Goal: Information Seeking & Learning: Learn about a topic

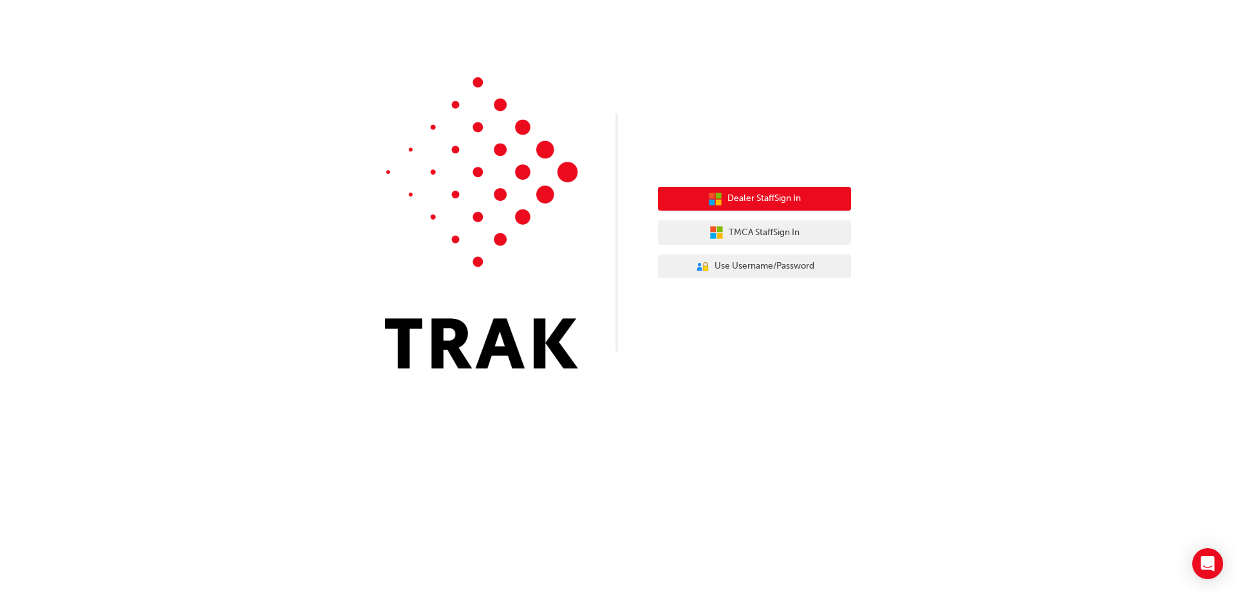
click at [778, 194] on span "Dealer Staff Sign In" at bounding box center [764, 198] width 73 height 15
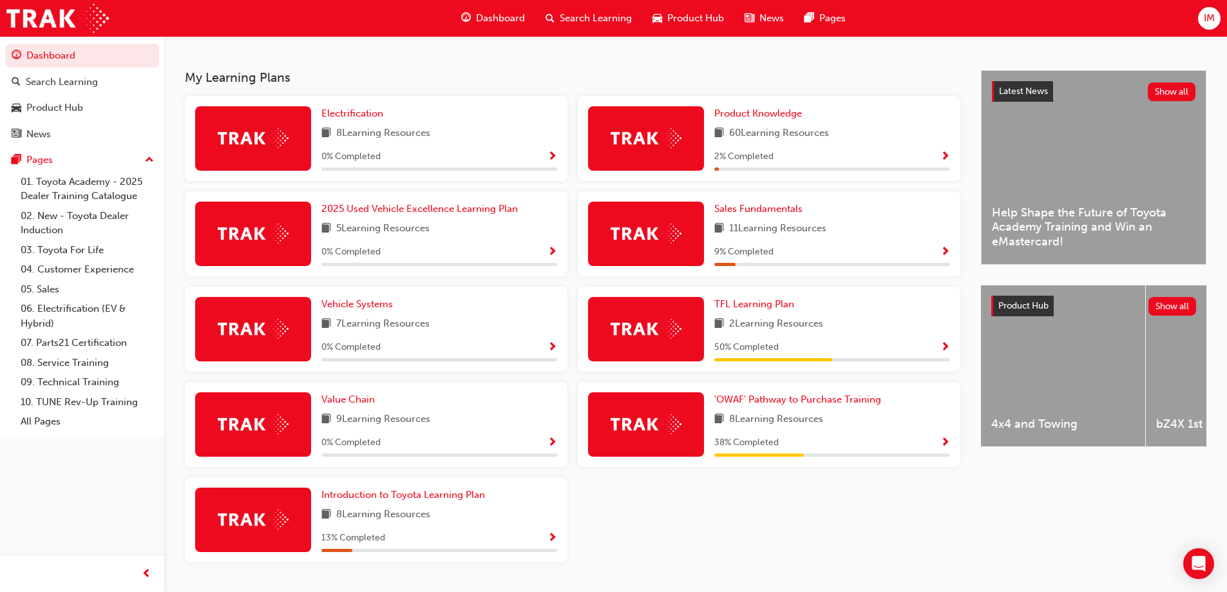
scroll to position [296, 0]
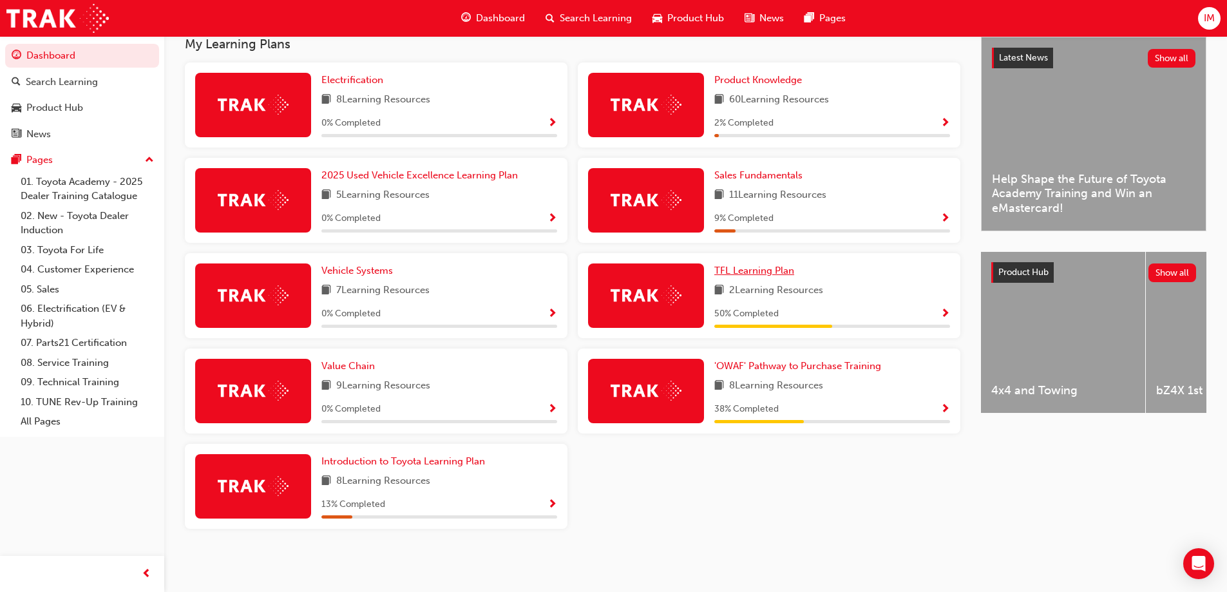
click at [753, 273] on span "TFL Learning Plan" at bounding box center [754, 271] width 80 height 12
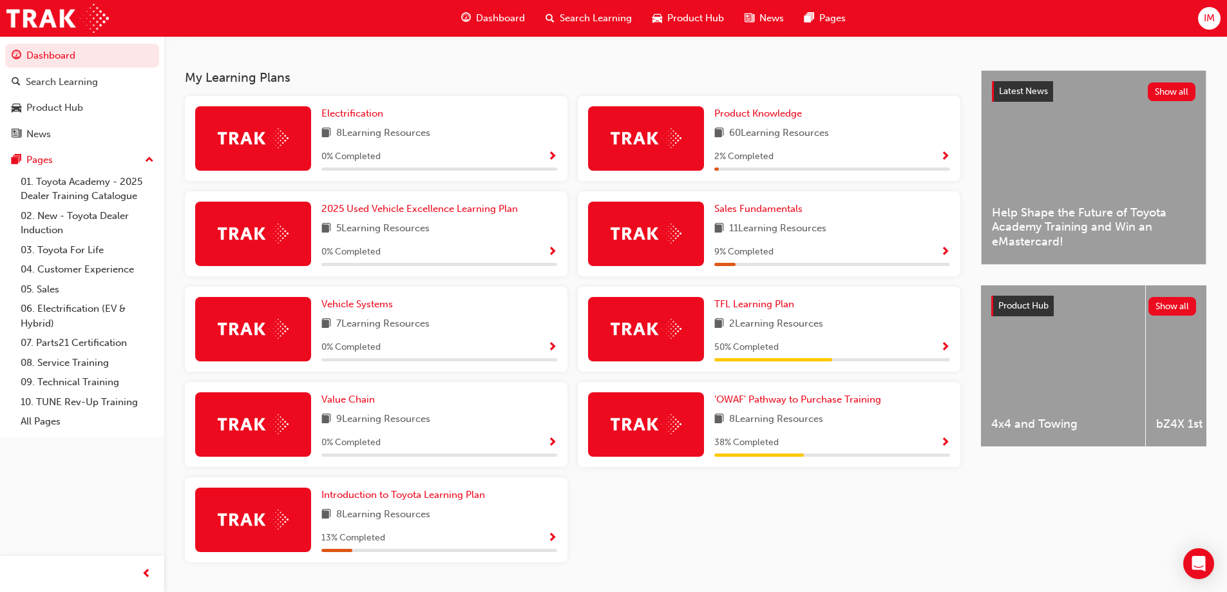
scroll to position [296, 0]
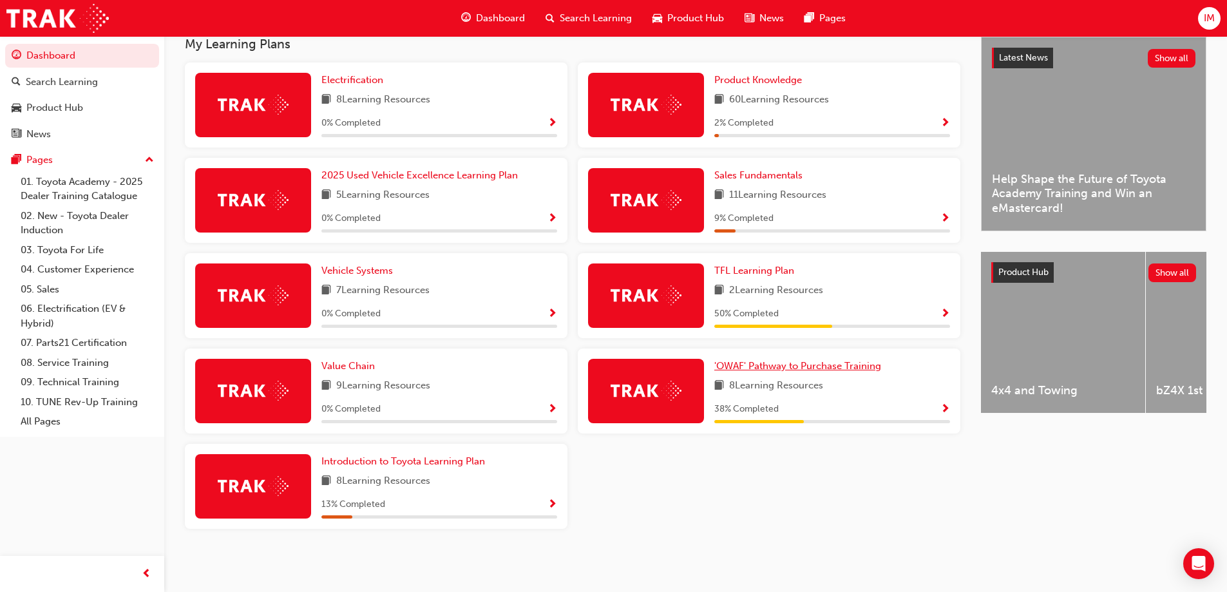
click at [800, 363] on span "'OWAF' Pathway to Purchase Training" at bounding box center [797, 366] width 167 height 12
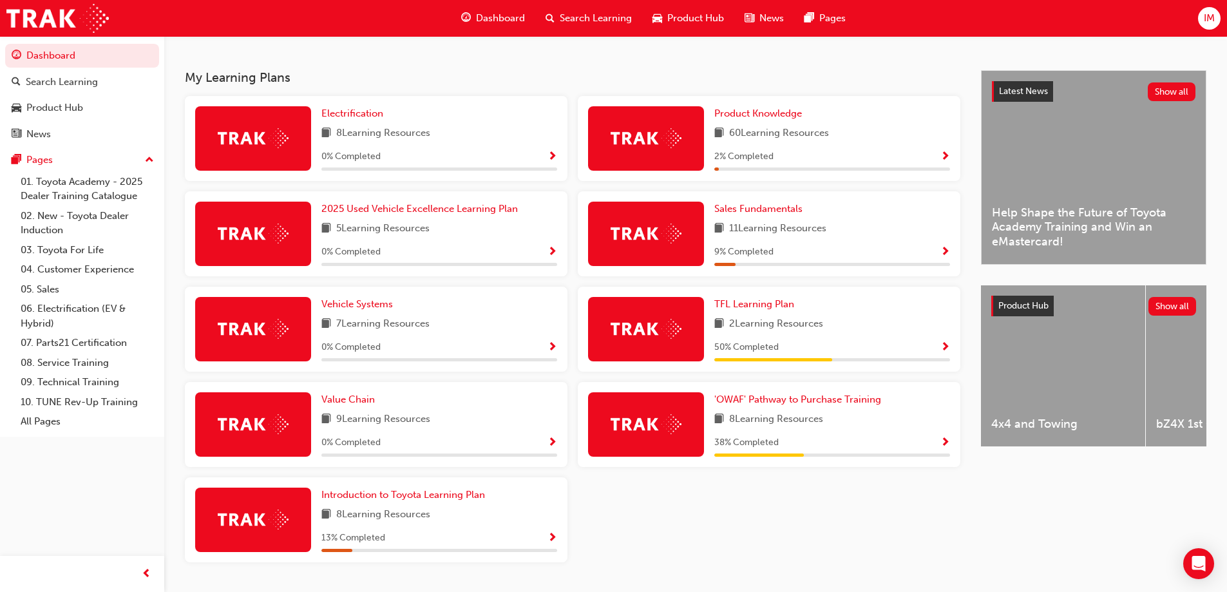
scroll to position [296, 0]
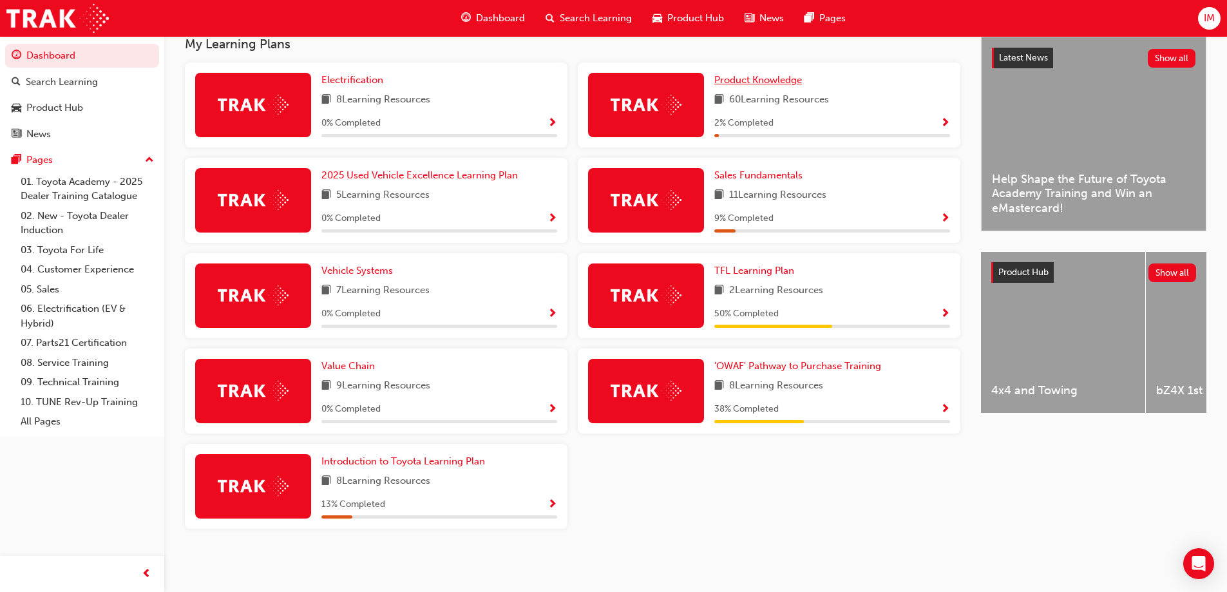
click at [791, 80] on span "Product Knowledge" at bounding box center [758, 80] width 88 height 12
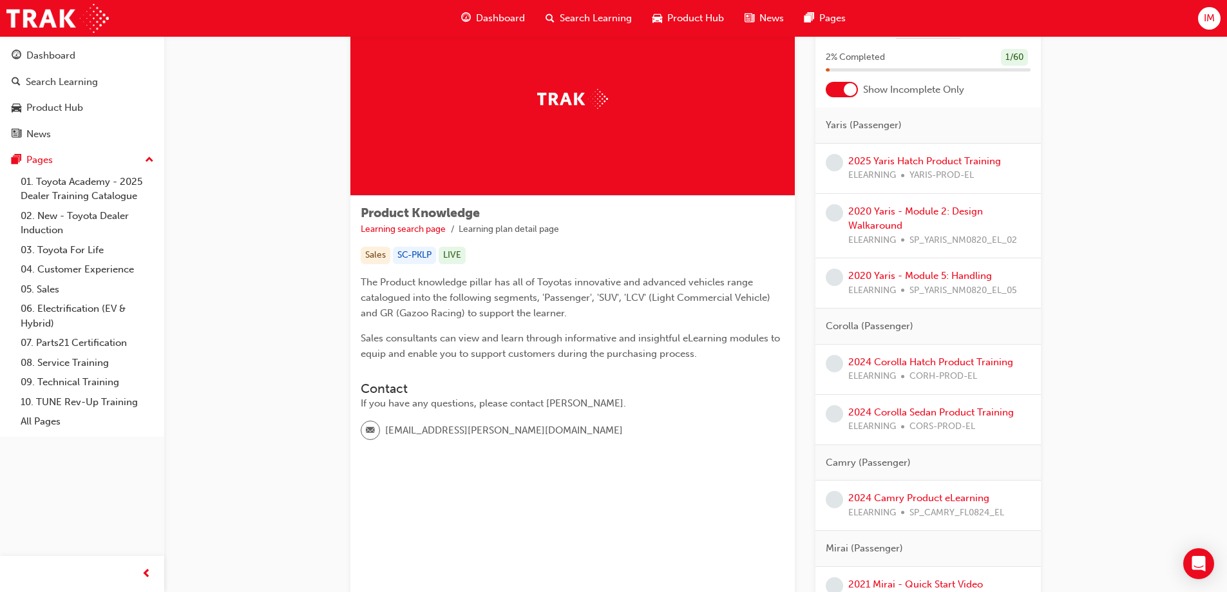
scroll to position [129, 0]
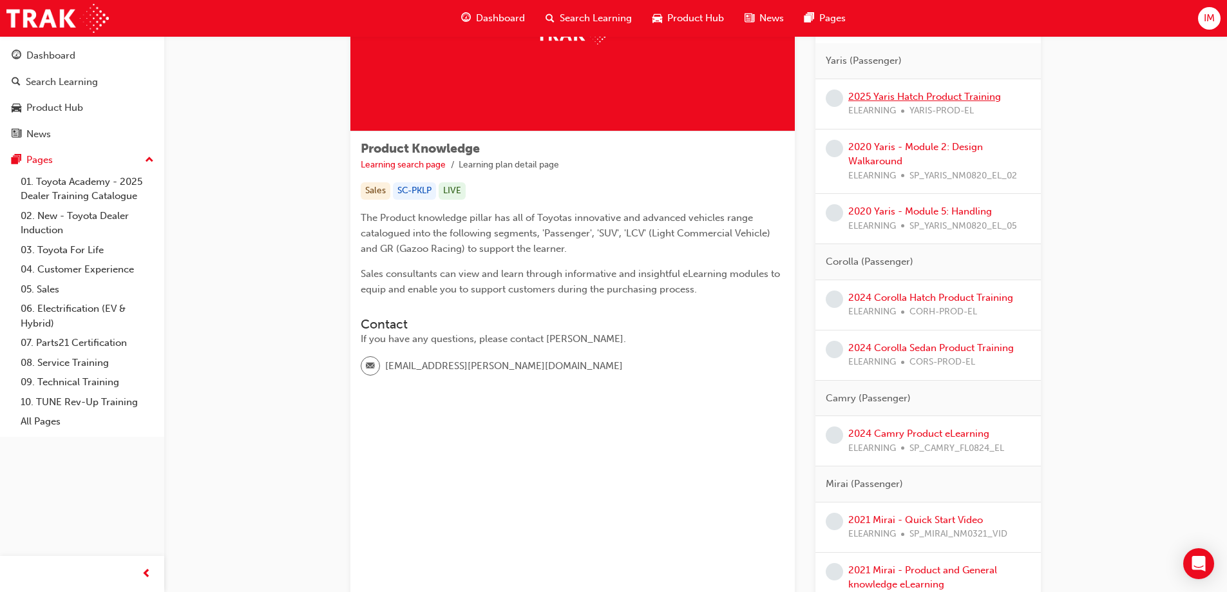
click at [921, 100] on link "2025 Yaris Hatch Product Training" at bounding box center [924, 97] width 153 height 12
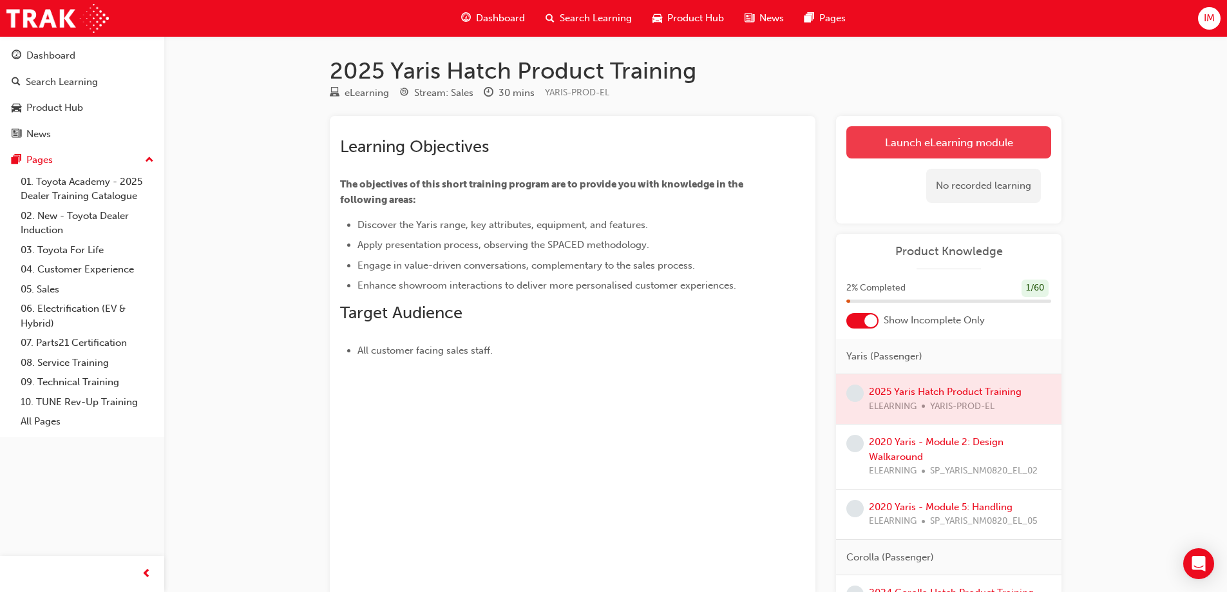
click at [964, 135] on link "Launch eLearning module" at bounding box center [948, 142] width 205 height 32
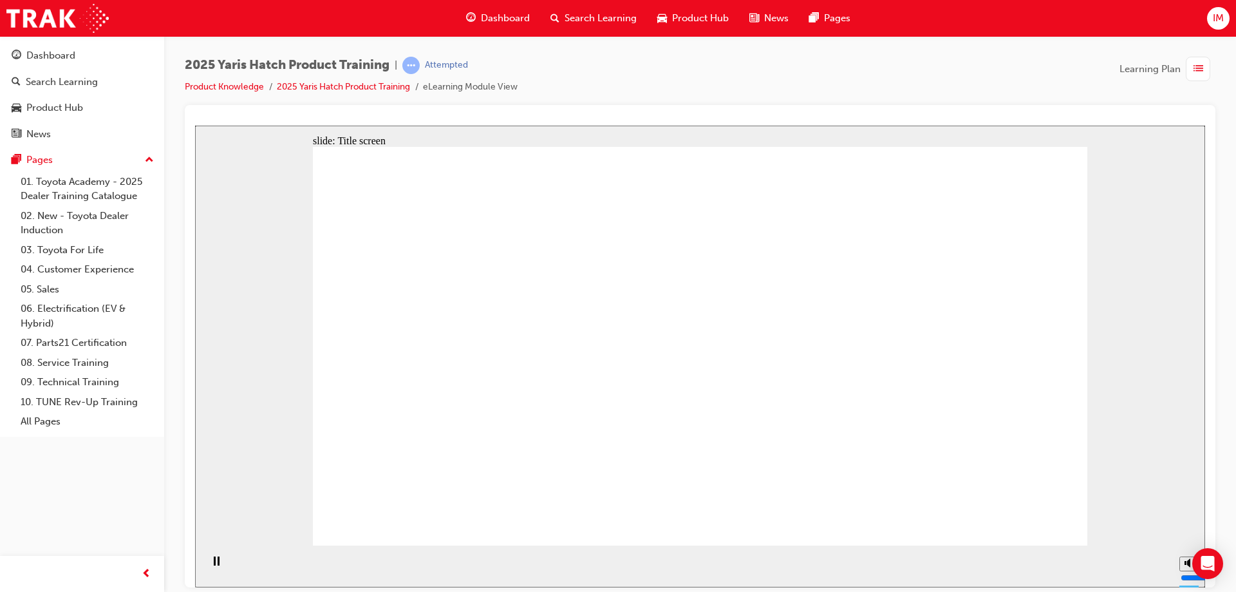
click at [1162, 469] on div "slide: Title screen Oval 1 Toyota Yaris Product Training START Toyota Yaris Pro…" at bounding box center [700, 356] width 1010 height 462
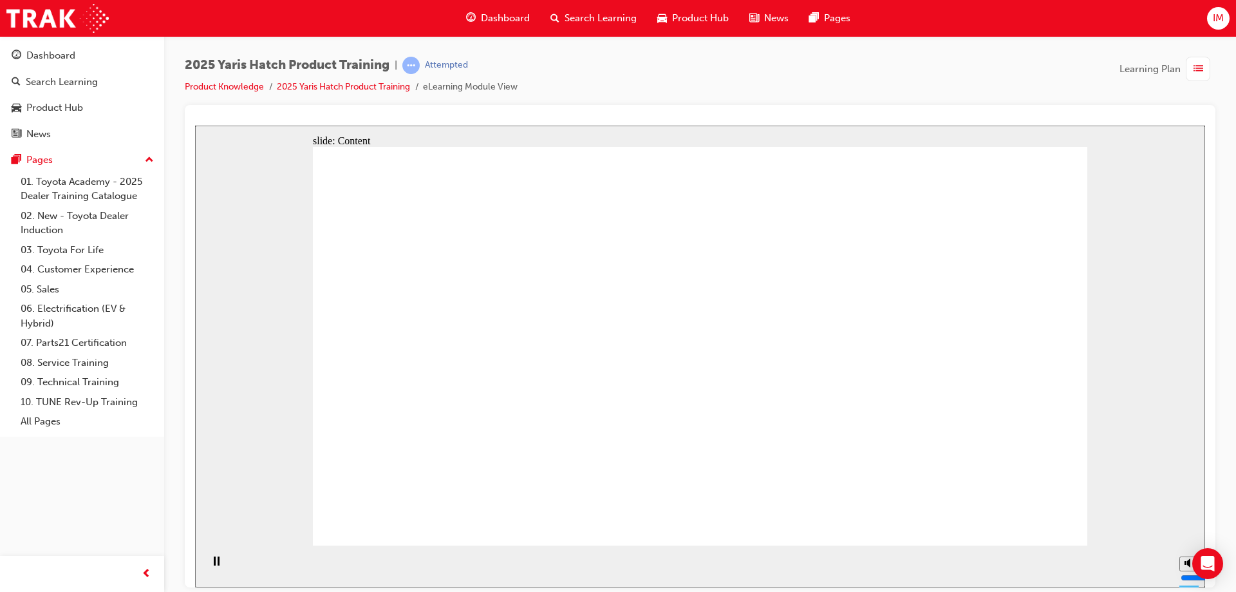
click at [1098, 476] on div "slide: Content arrow_red.png BACK NEXT BACK NEXT Back to top Playback Speed 2 1…" at bounding box center [700, 356] width 1010 height 462
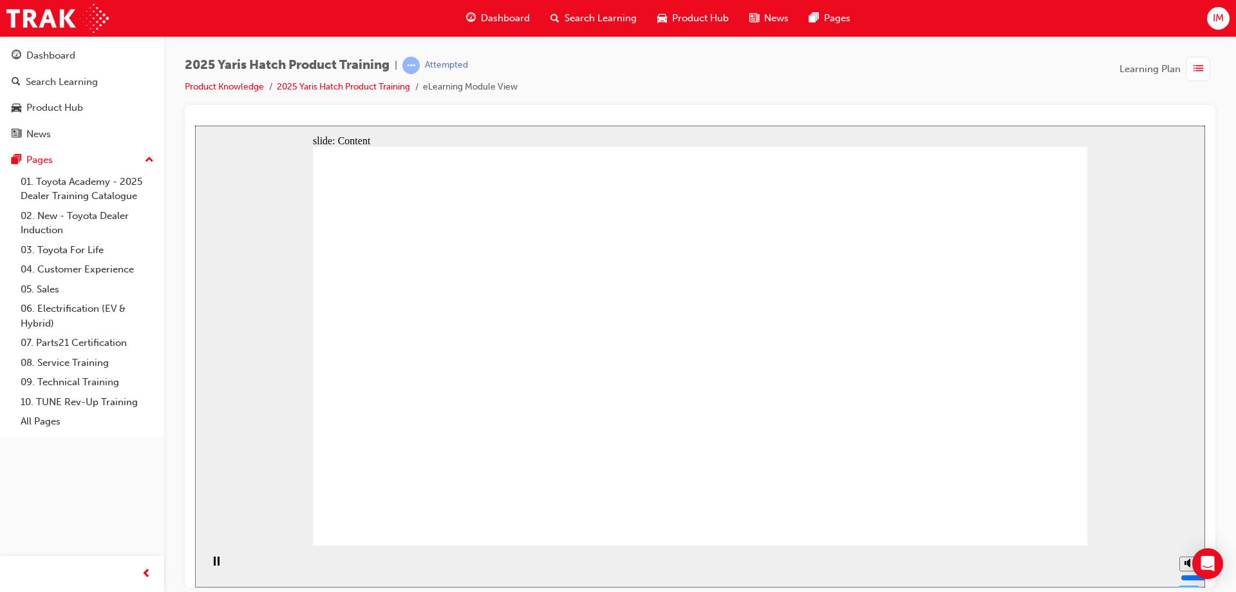
drag, startPoint x: 486, startPoint y: 218, endPoint x: 473, endPoint y: 232, distance: 19.6
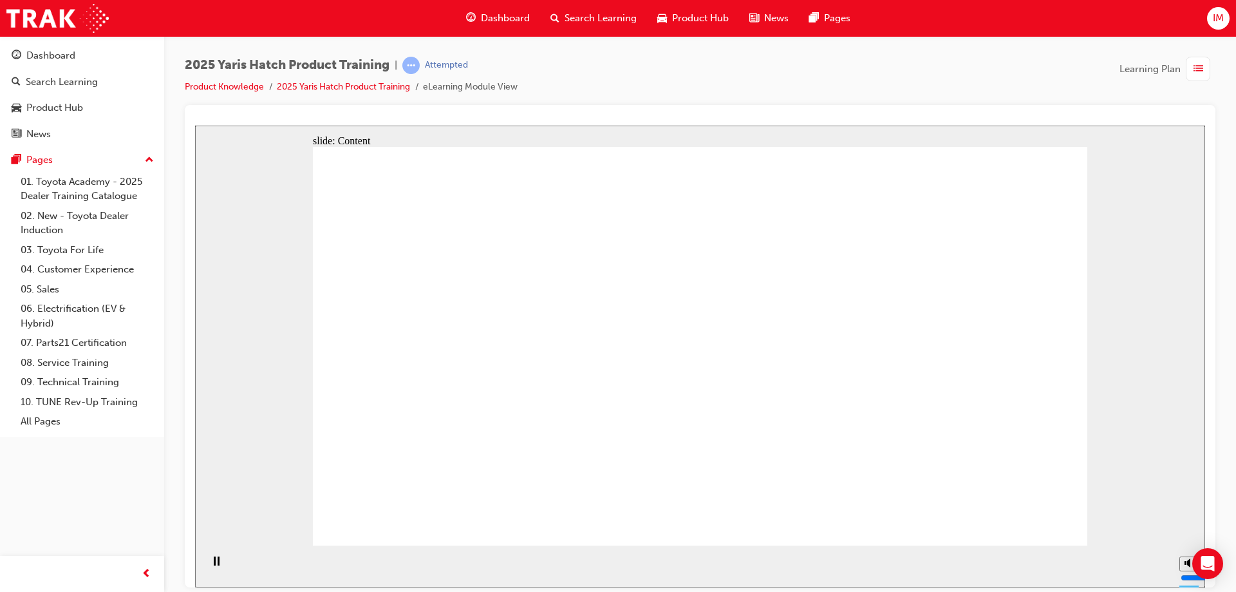
drag, startPoint x: 547, startPoint y: 342, endPoint x: 558, endPoint y: 339, distance: 11.4
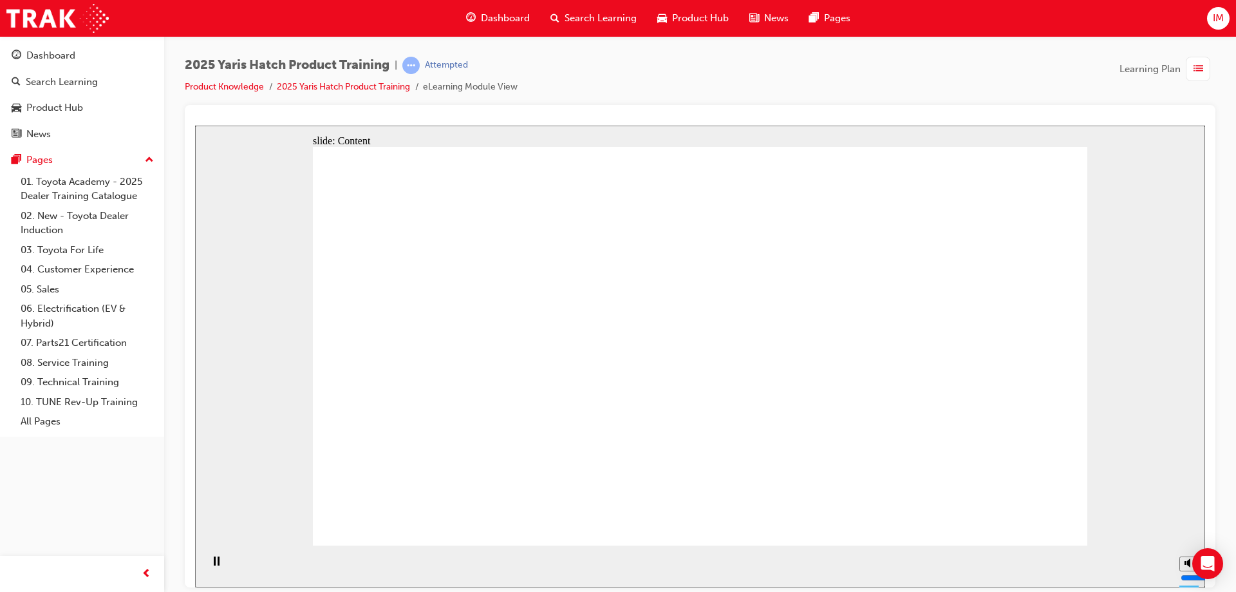
drag, startPoint x: 892, startPoint y: 367, endPoint x: 889, endPoint y: 374, distance: 7.8
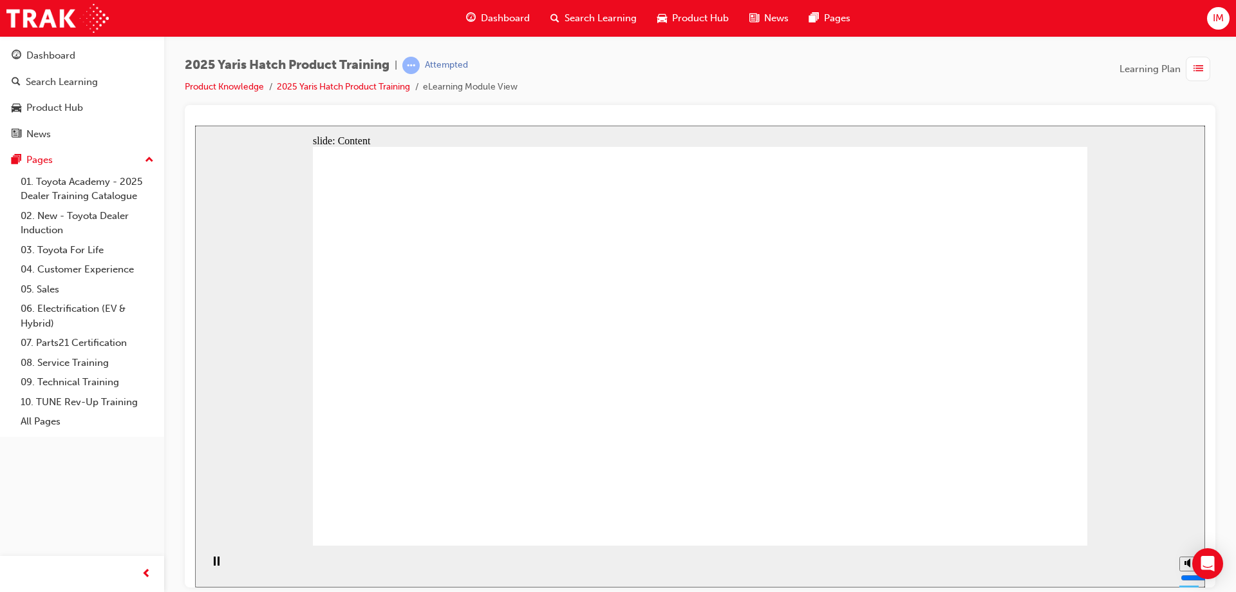
drag, startPoint x: 475, startPoint y: 340, endPoint x: 486, endPoint y: 338, distance: 11.1
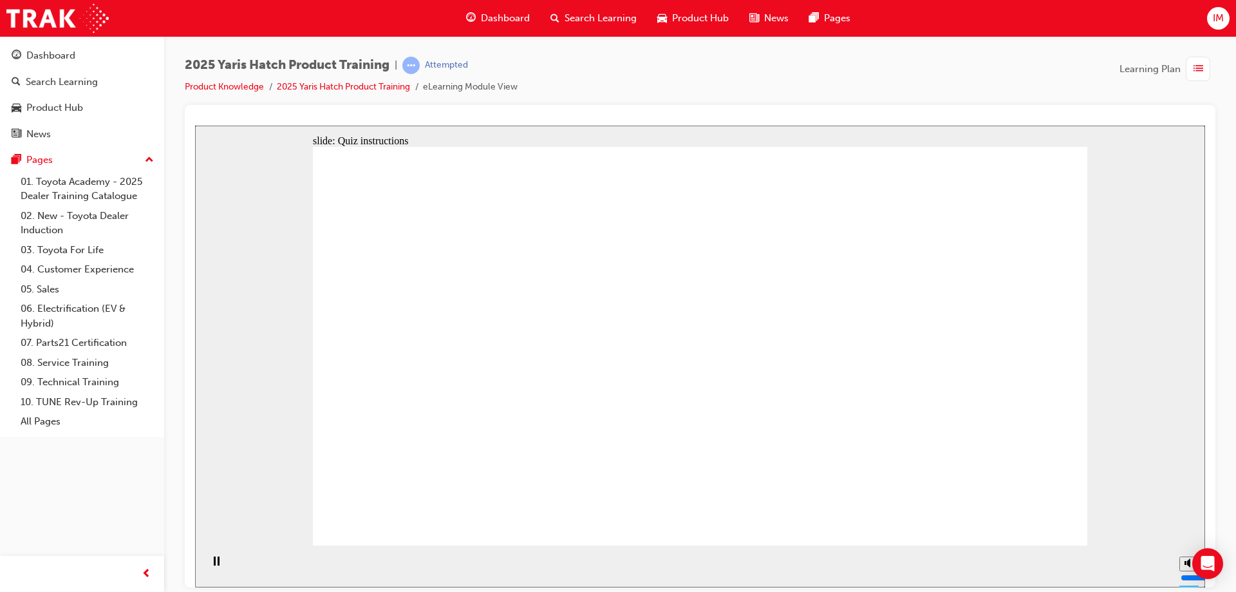
radio input "true"
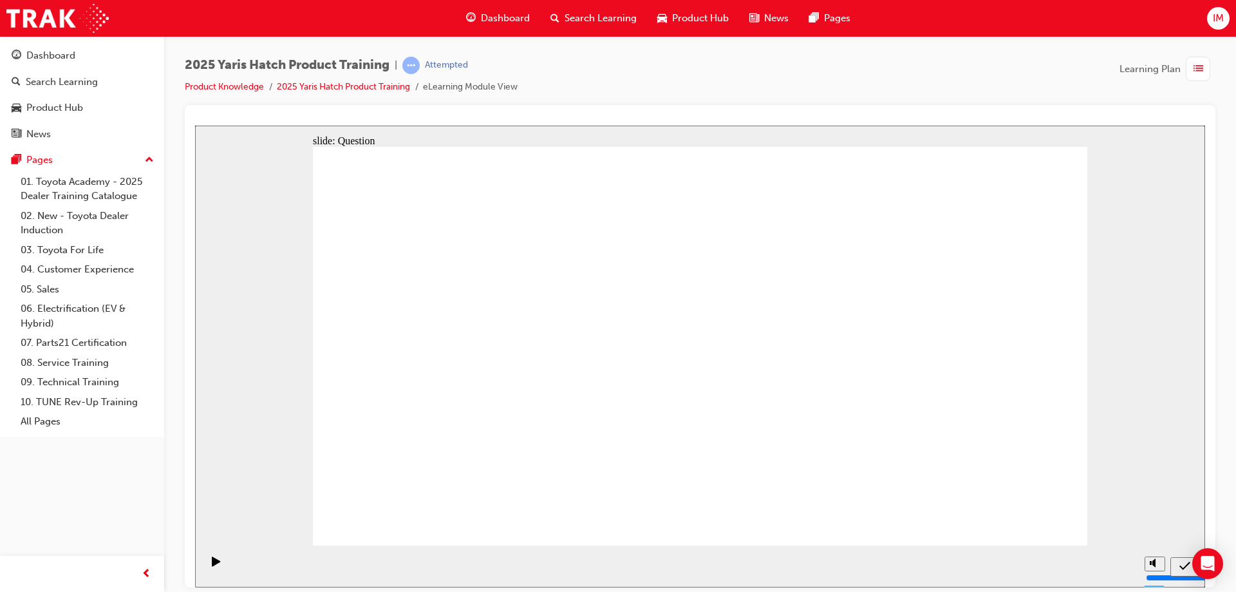
radio input "true"
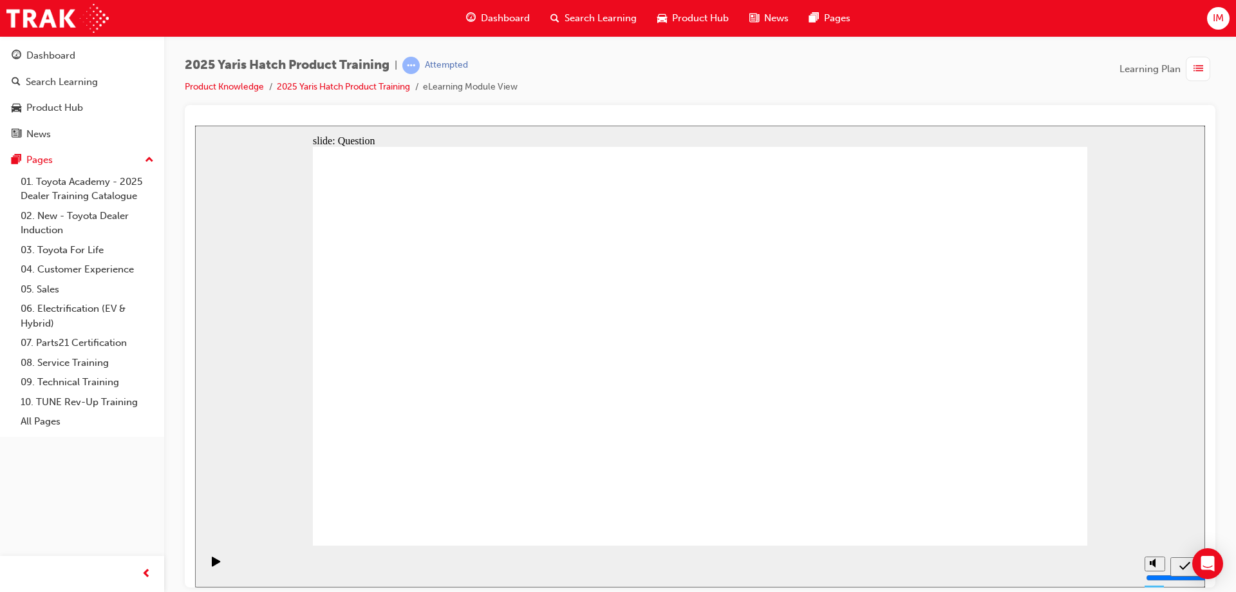
radio input "true"
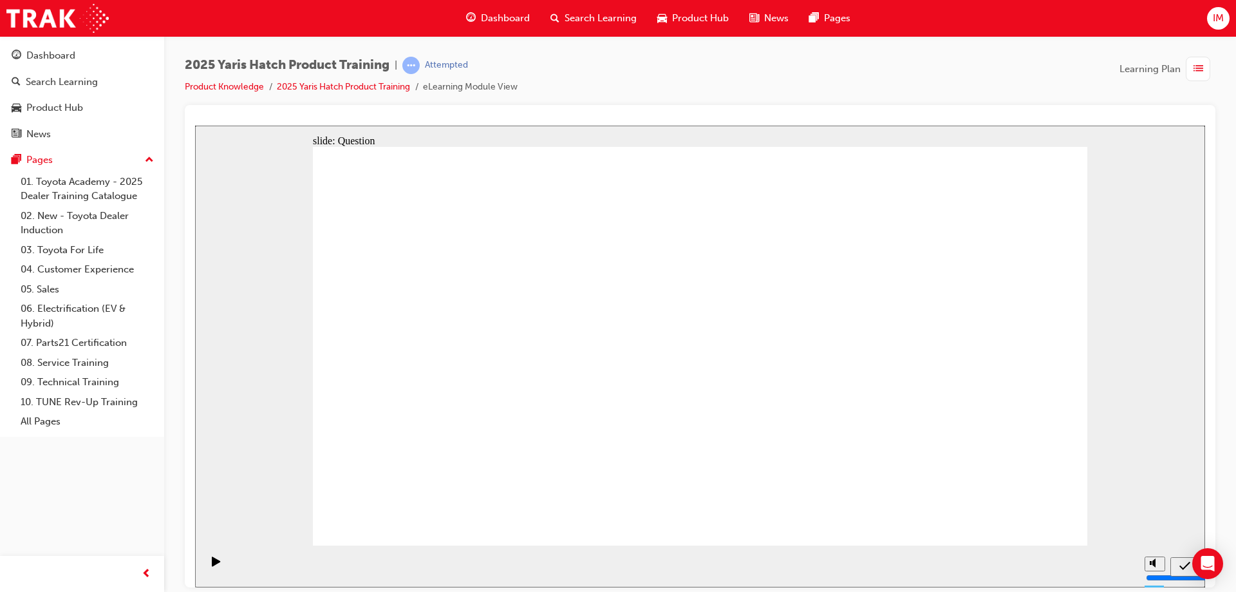
drag, startPoint x: 828, startPoint y: 445, endPoint x: 851, endPoint y: 516, distance: 75.1
drag, startPoint x: 976, startPoint y: 444, endPoint x: 950, endPoint y: 408, distance: 44.3
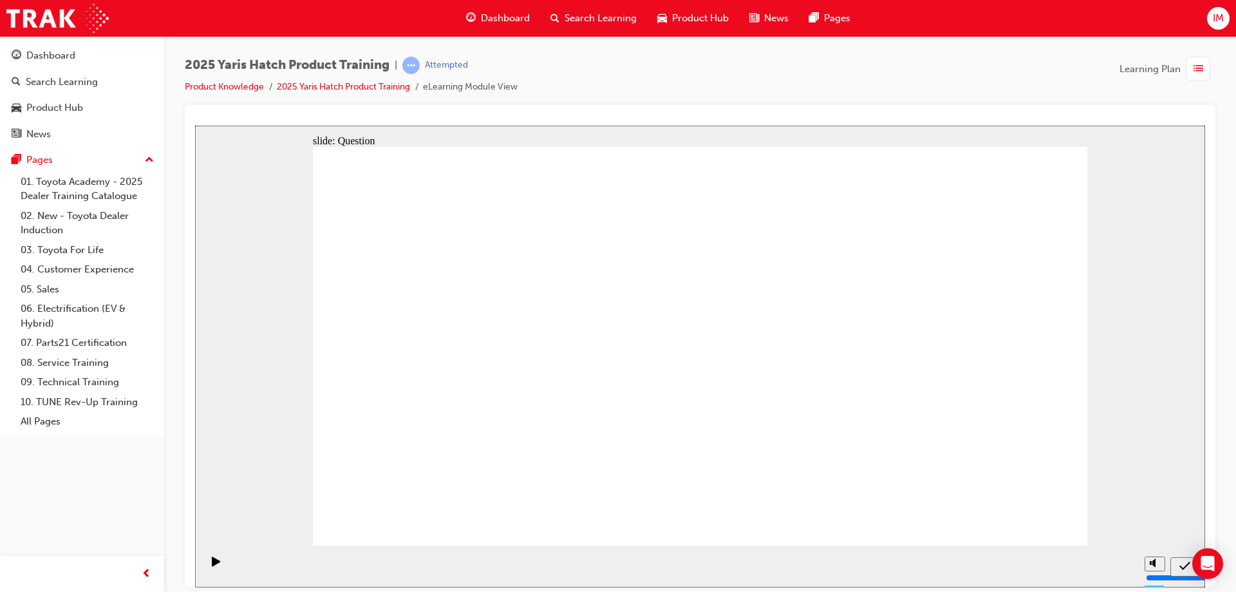
drag, startPoint x: 947, startPoint y: 431, endPoint x: 916, endPoint y: 409, distance: 37.4
drag, startPoint x: 965, startPoint y: 424, endPoint x: 943, endPoint y: 462, distance: 43.8
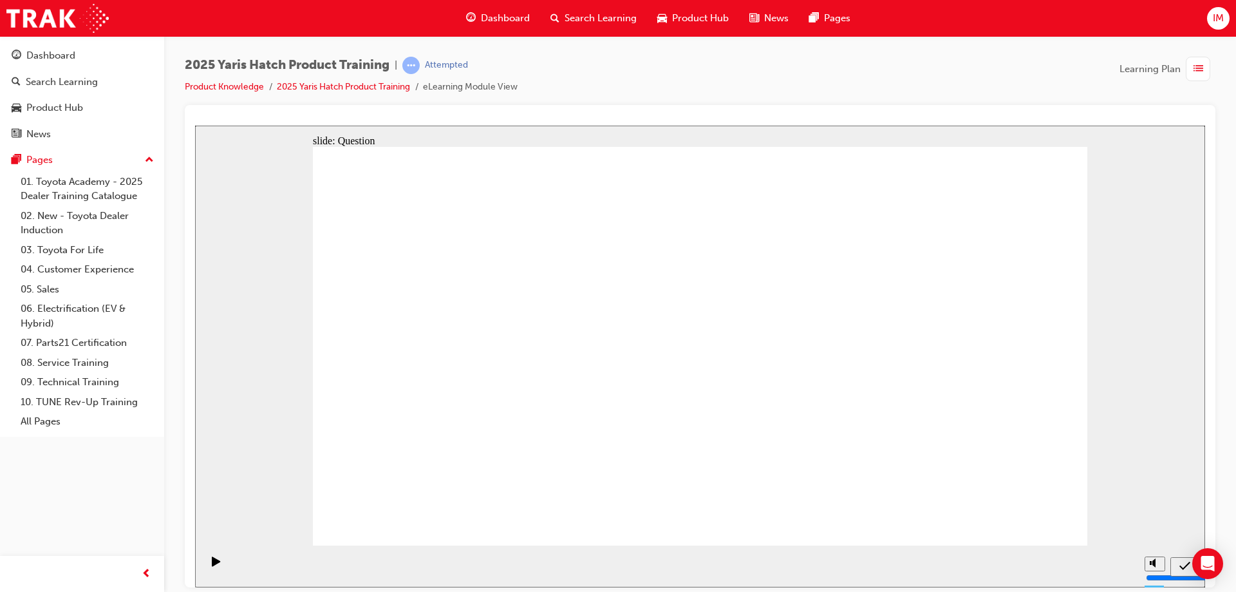
drag, startPoint x: 976, startPoint y: 316, endPoint x: 556, endPoint y: 437, distance: 436.9
drag, startPoint x: 404, startPoint y: 310, endPoint x: 403, endPoint y: 420, distance: 110.1
drag, startPoint x: 830, startPoint y: 292, endPoint x: 681, endPoint y: 415, distance: 192.6
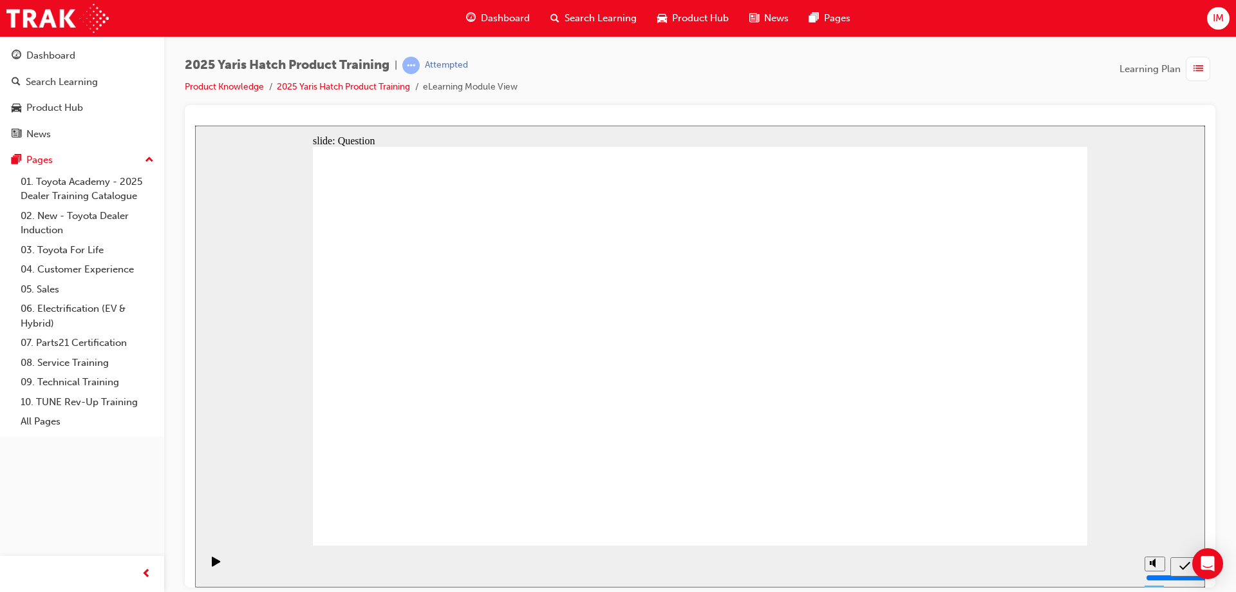
drag, startPoint x: 684, startPoint y: 313, endPoint x: 820, endPoint y: 429, distance: 179.0
drag, startPoint x: 578, startPoint y: 353, endPoint x: 983, endPoint y: 459, distance: 419.3
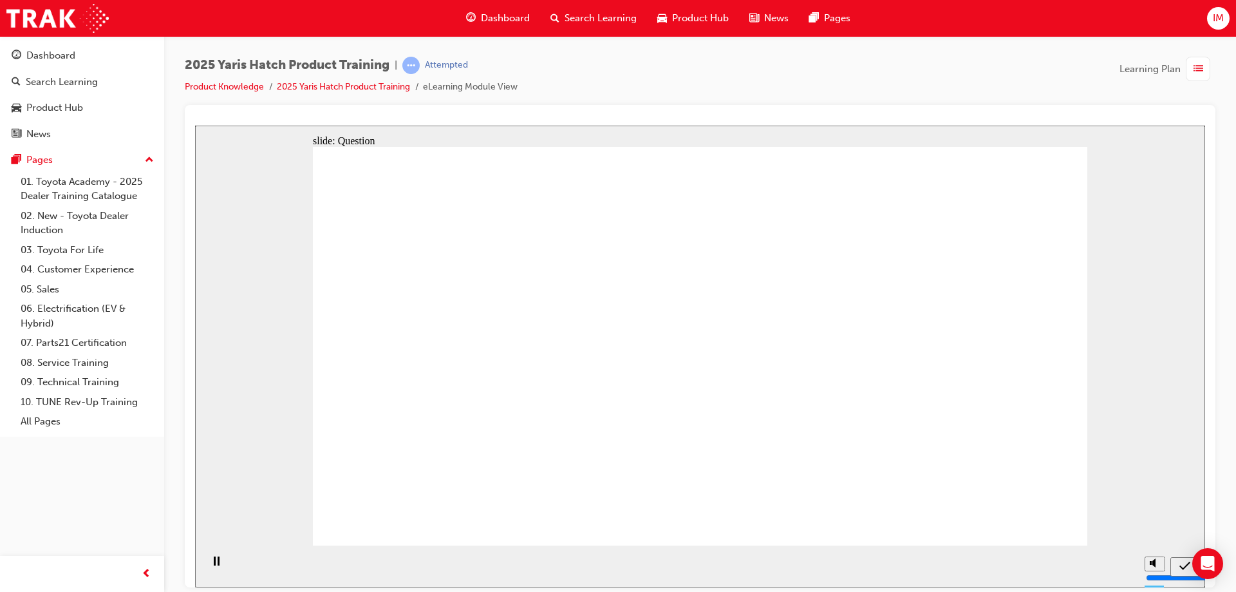
radio input "true"
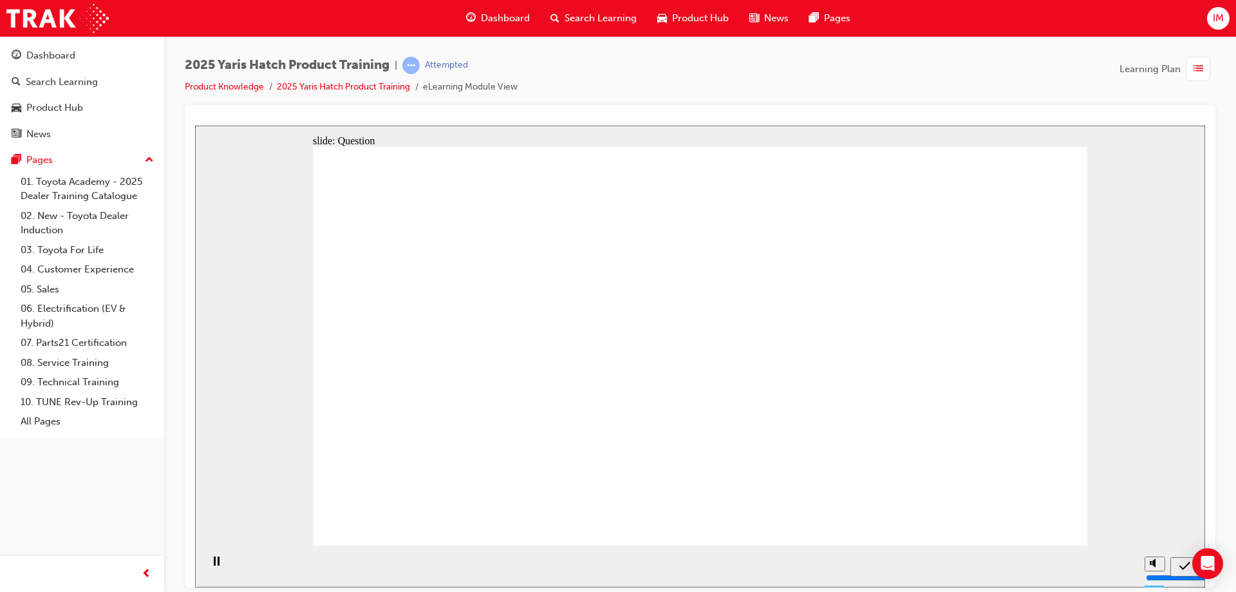
radio input "true"
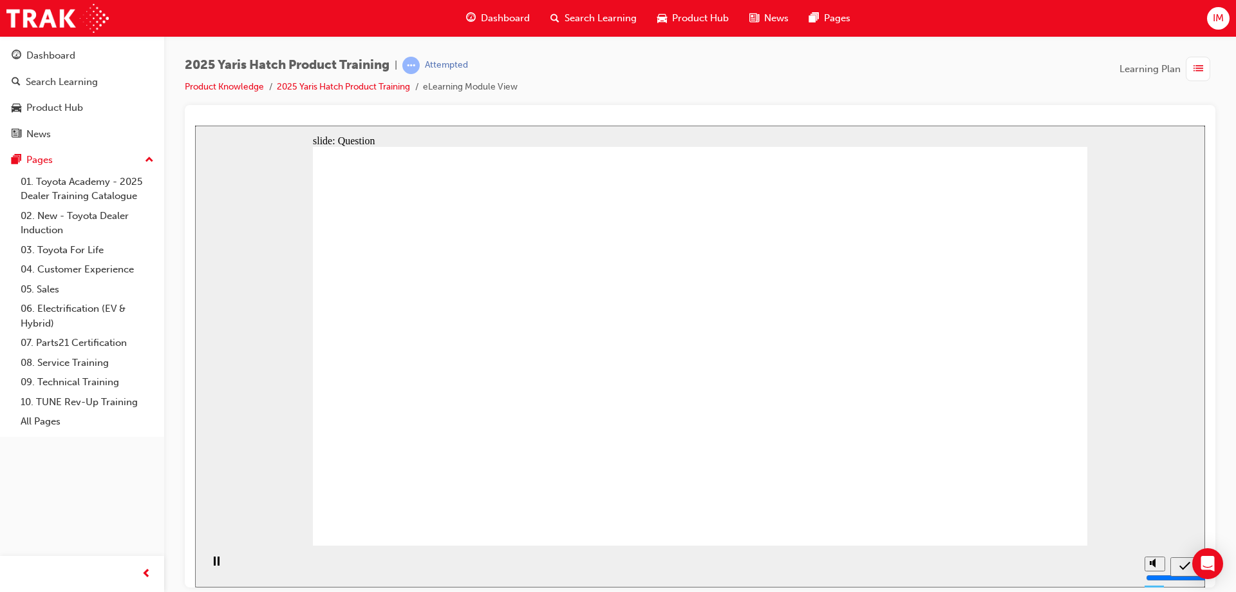
radio input "true"
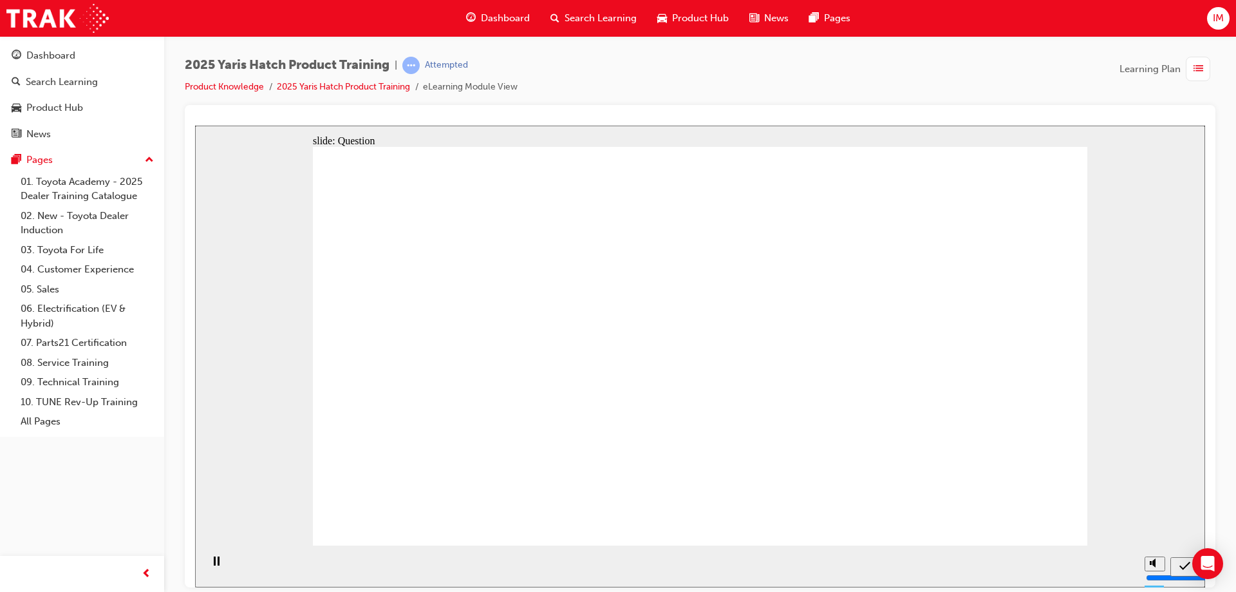
drag, startPoint x: 974, startPoint y: 328, endPoint x: 970, endPoint y: 321, distance: 7.5
drag, startPoint x: 801, startPoint y: 366, endPoint x: 551, endPoint y: 441, distance: 261.6
drag, startPoint x: 948, startPoint y: 332, endPoint x: 871, endPoint y: 261, distance: 105.3
drag, startPoint x: 702, startPoint y: 330, endPoint x: 763, endPoint y: 339, distance: 61.9
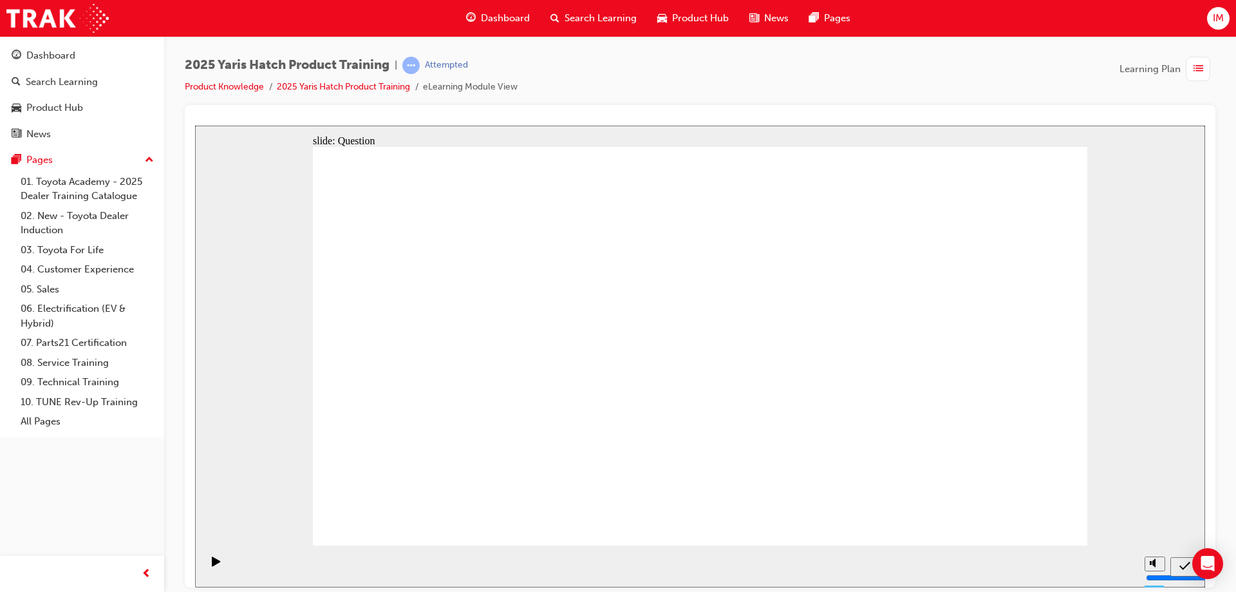
drag, startPoint x: 526, startPoint y: 431, endPoint x: 546, endPoint y: 422, distance: 21.6
drag, startPoint x: 740, startPoint y: 319, endPoint x: 833, endPoint y: 436, distance: 149.4
drag, startPoint x: 598, startPoint y: 329, endPoint x: 438, endPoint y: 446, distance: 198.6
drag, startPoint x: 451, startPoint y: 317, endPoint x: 999, endPoint y: 440, distance: 562.2
drag, startPoint x: 898, startPoint y: 236, endPoint x: 707, endPoint y: 425, distance: 268.6
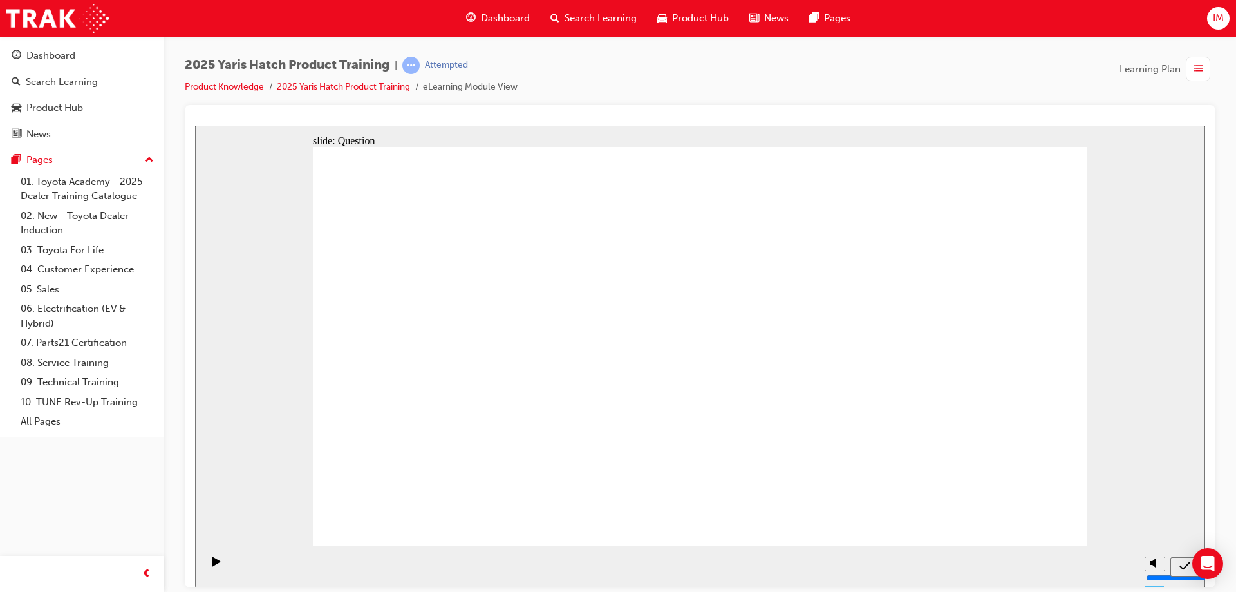
drag, startPoint x: 1010, startPoint y: 518, endPoint x: 1043, endPoint y: 518, distance: 32.8
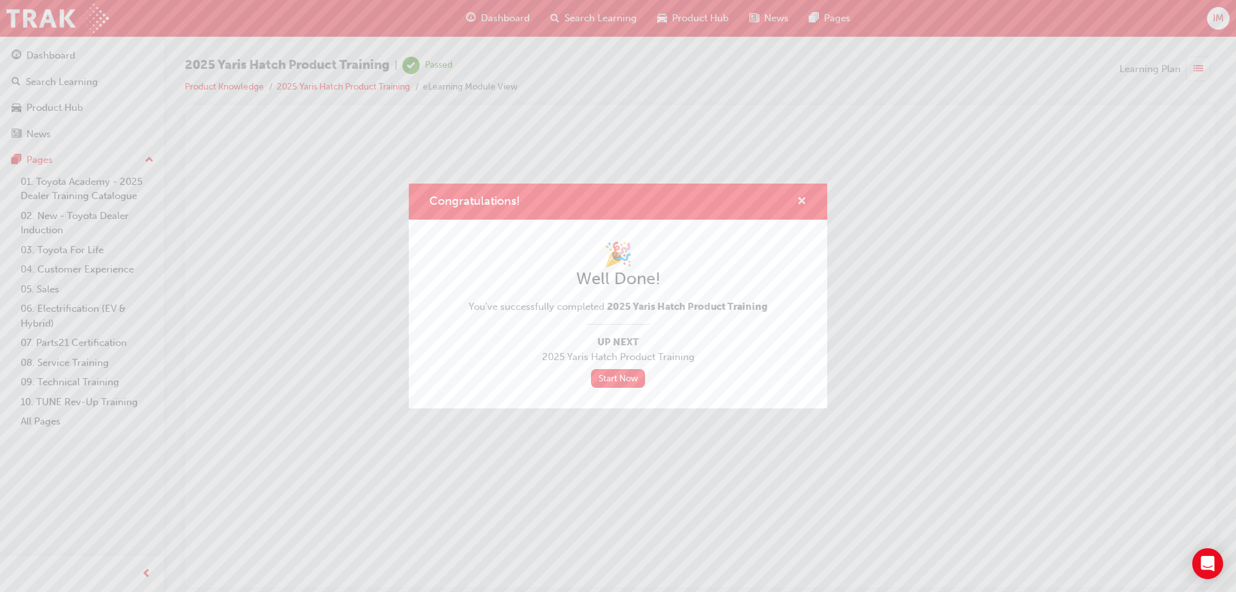
click at [802, 196] on span "cross-icon" at bounding box center [802, 202] width 10 height 12
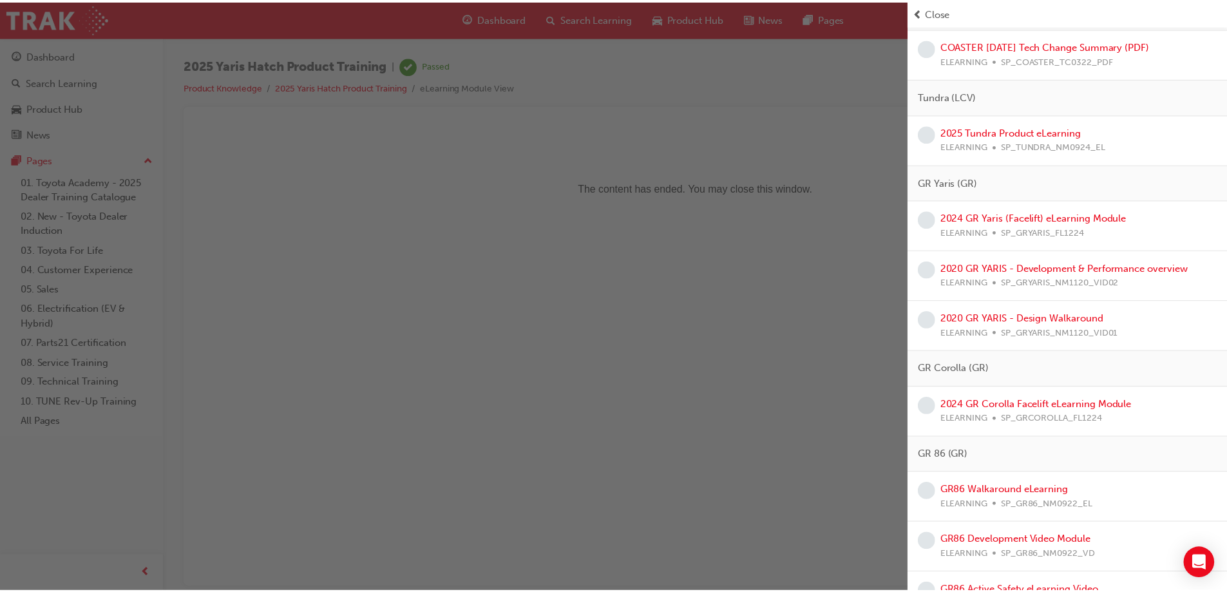
scroll to position [3381, 0]
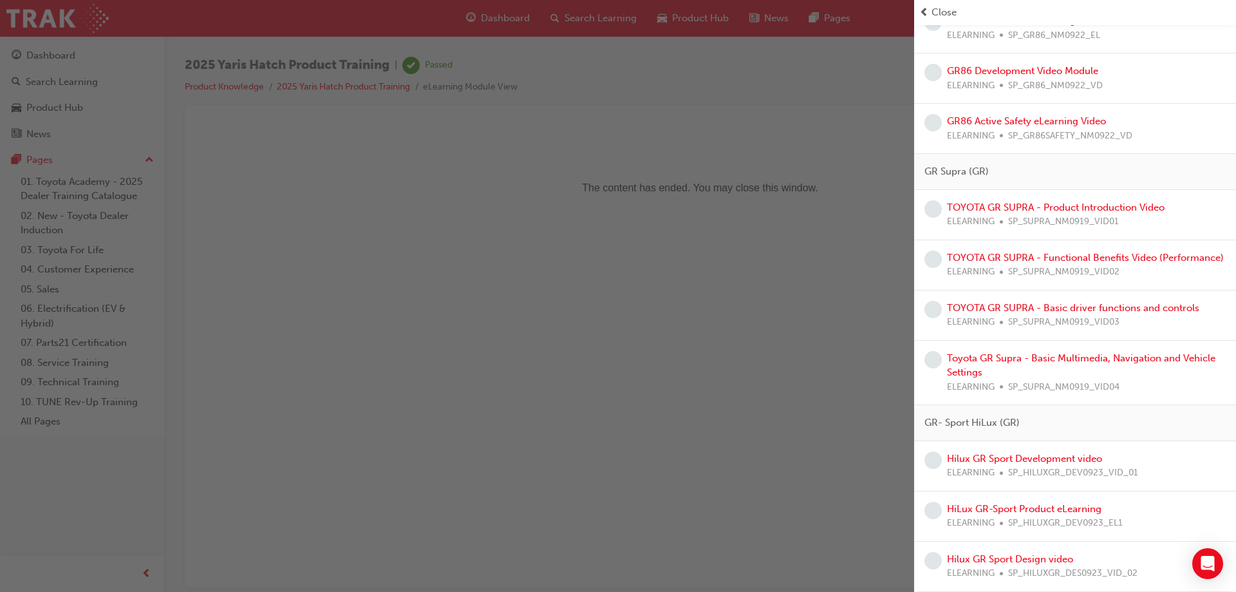
click at [623, 358] on div "button" at bounding box center [457, 296] width 914 height 592
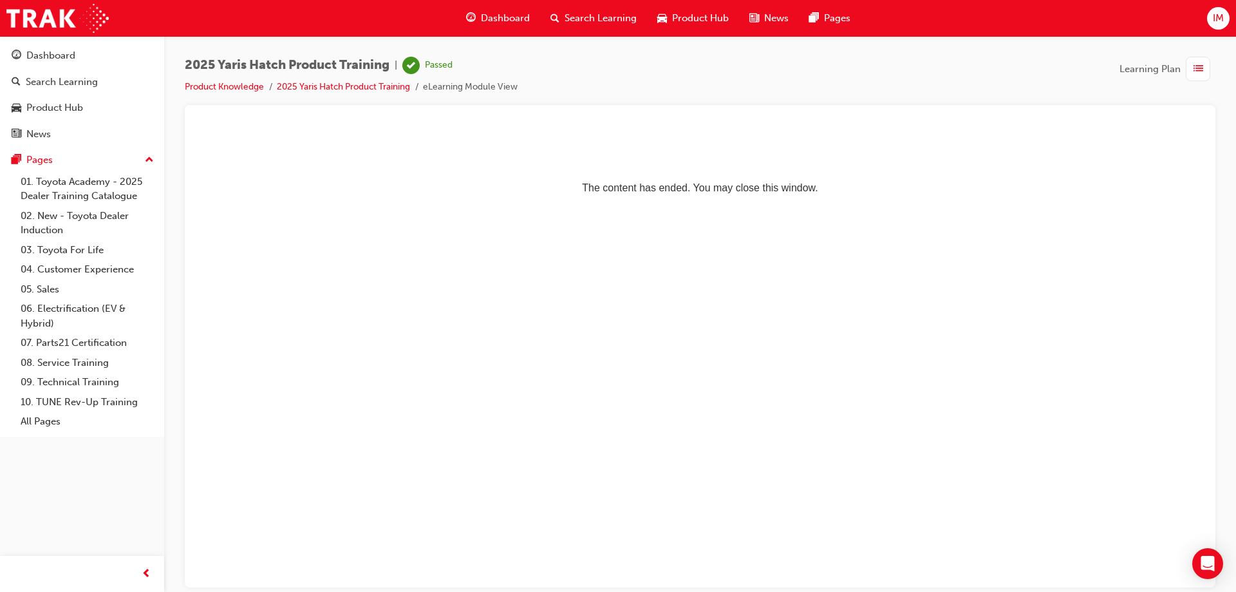
click at [487, 12] on span "Dashboard" at bounding box center [505, 18] width 49 height 15
